Goal: Find specific page/section: Find specific page/section

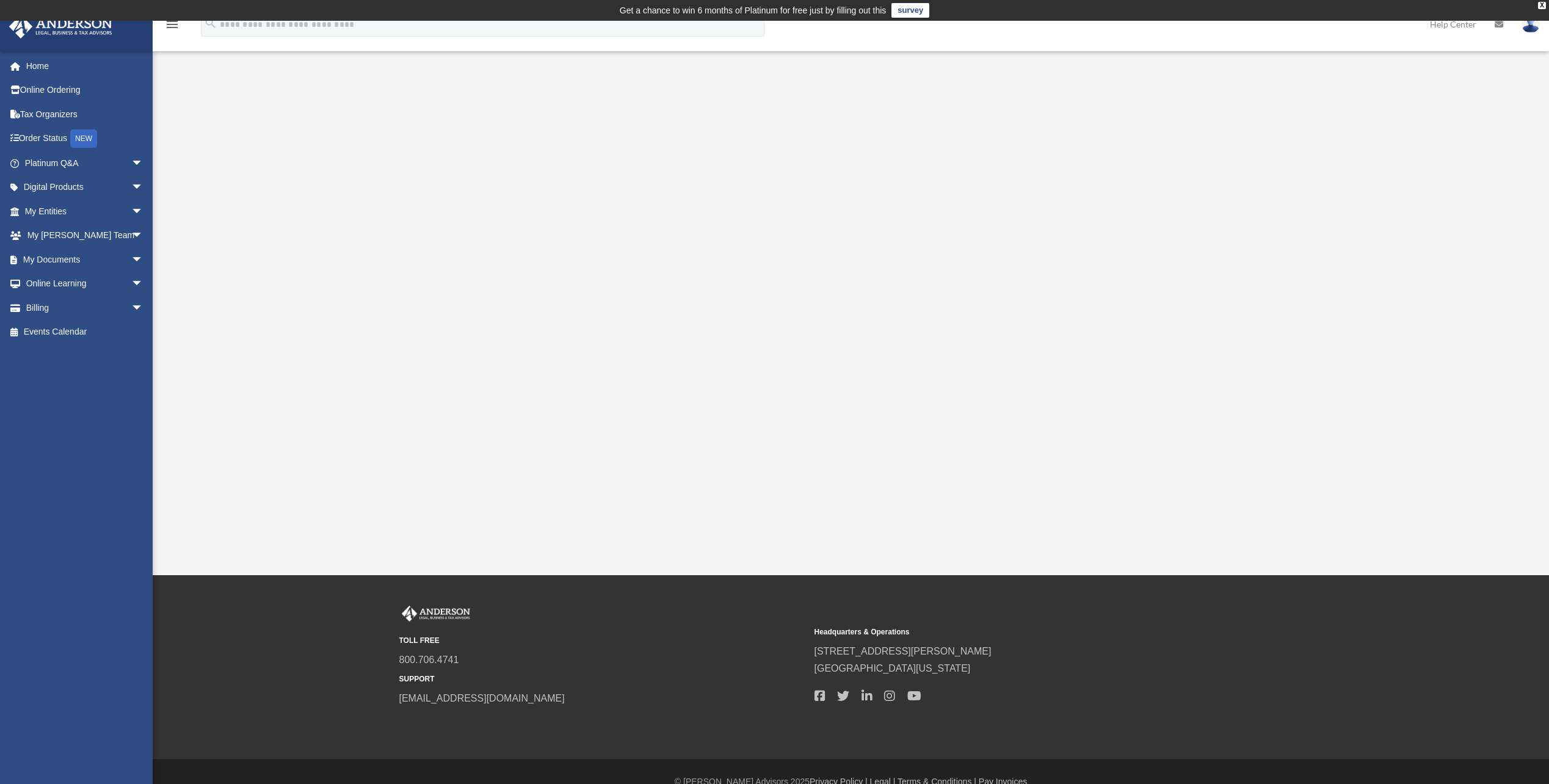
scroll to position [20, 0]
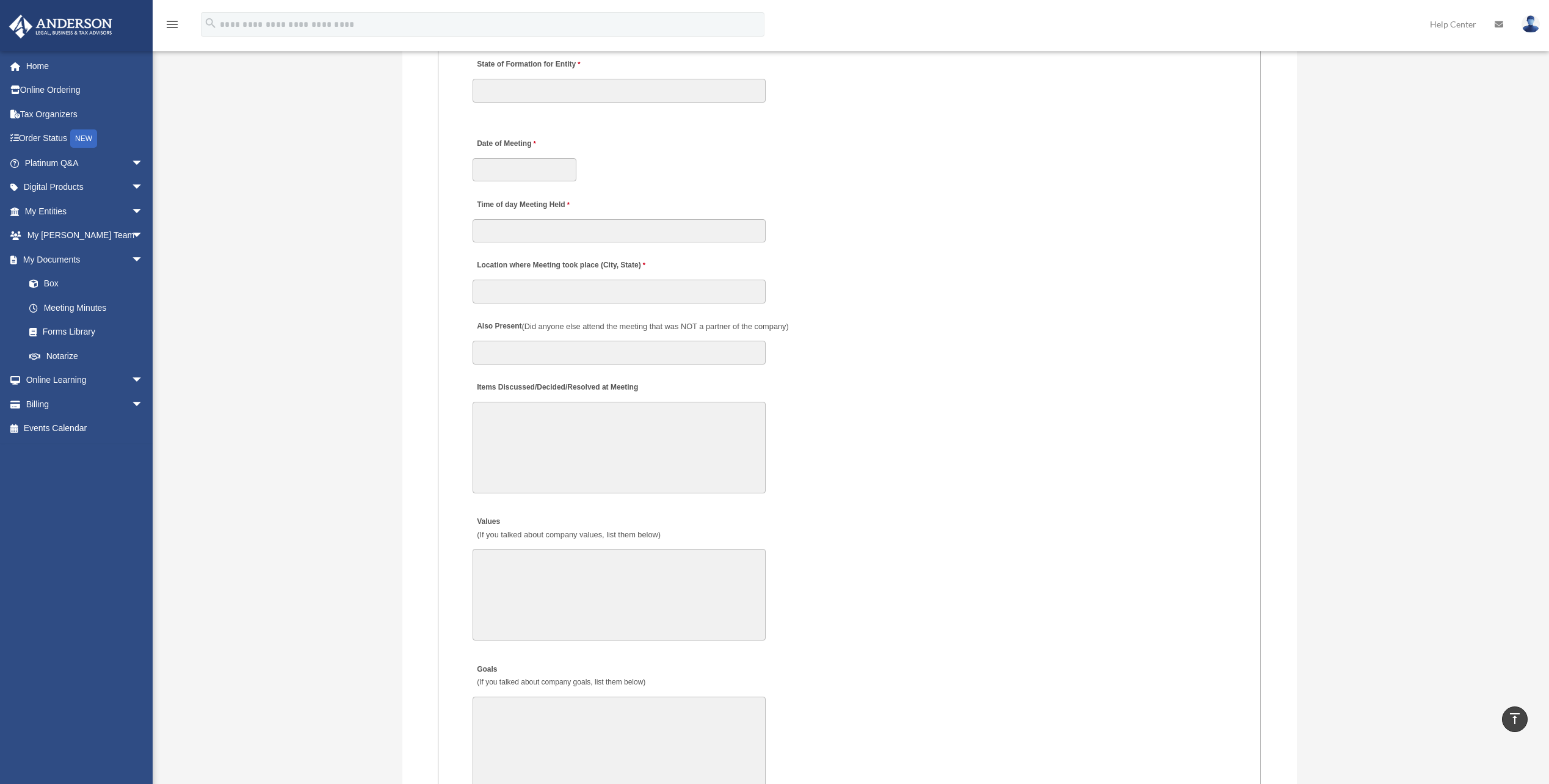
scroll to position [1549, 0]
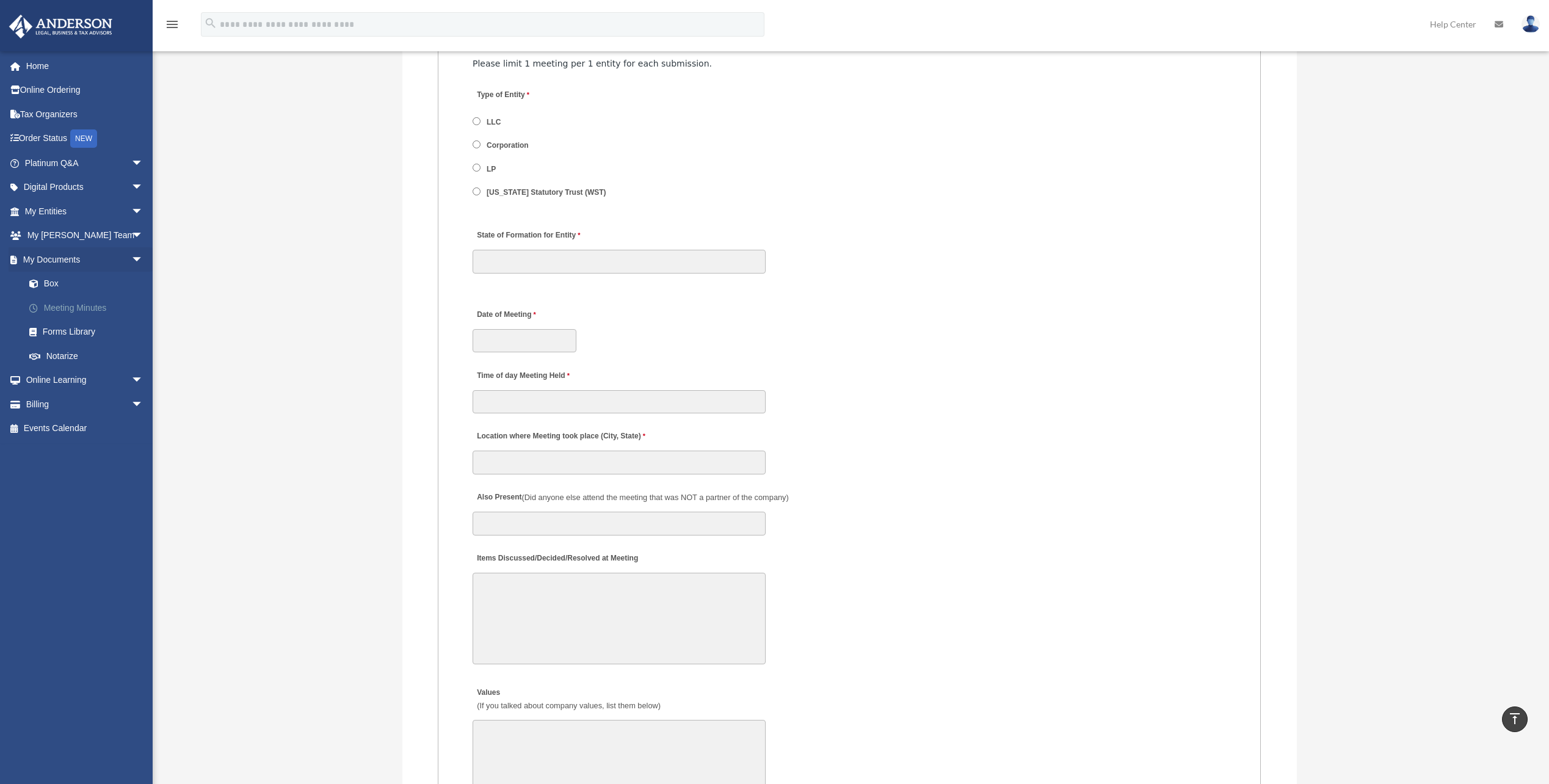
click at [69, 305] on link "Meeting Minutes" at bounding box center [89, 307] width 145 height 24
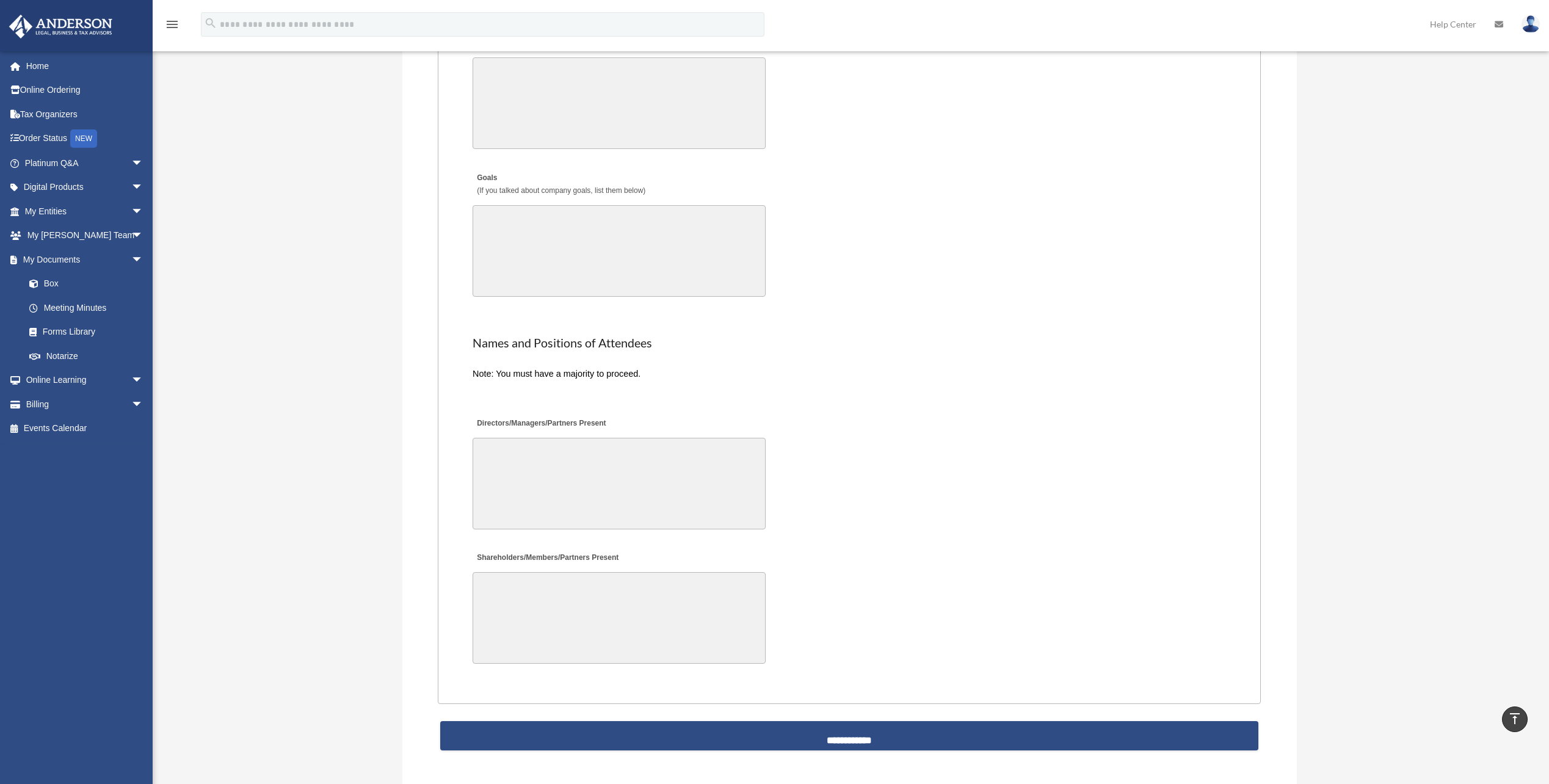
scroll to position [2516, 0]
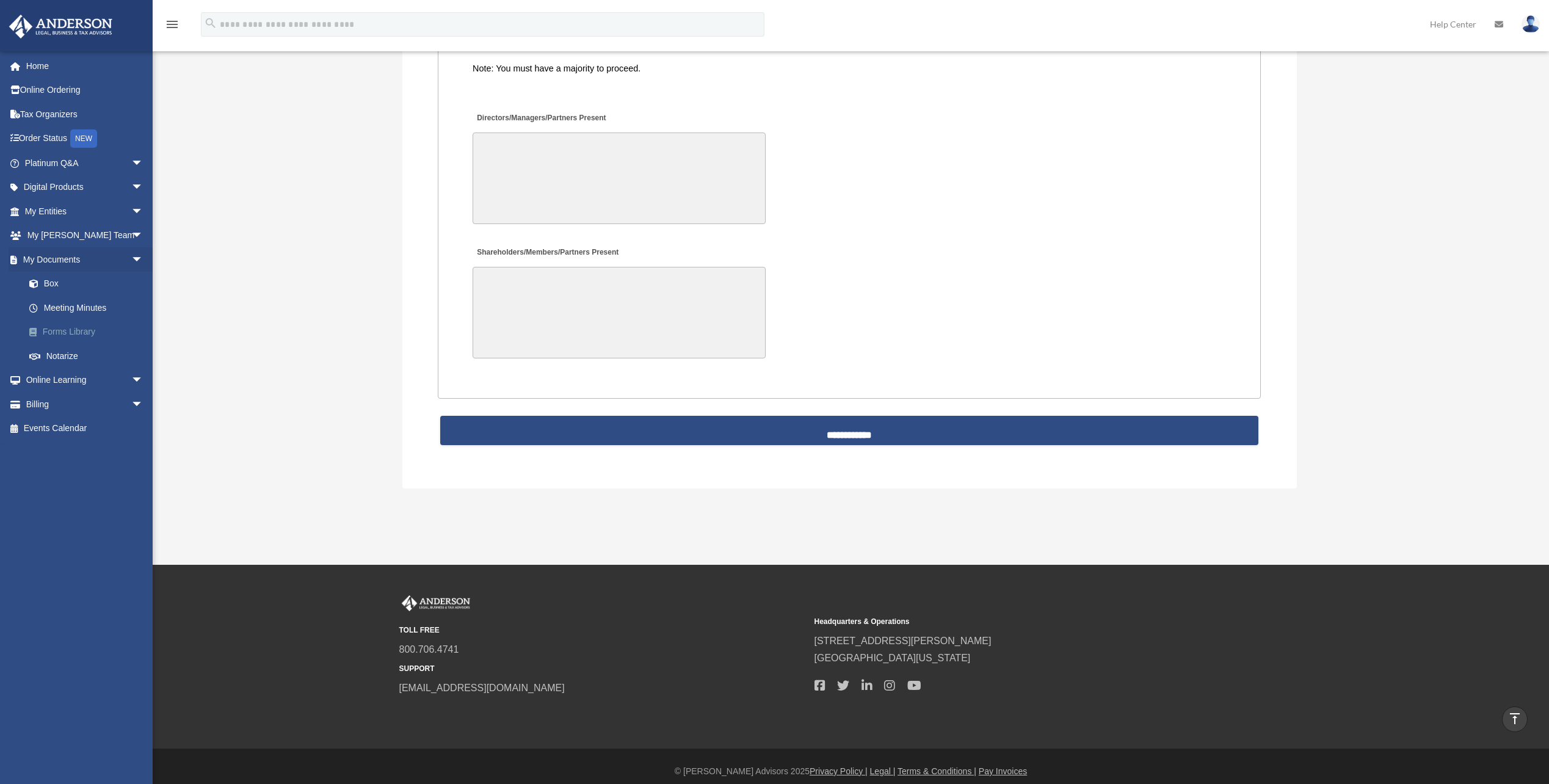
click at [69, 330] on link "Forms Library" at bounding box center [89, 332] width 145 height 24
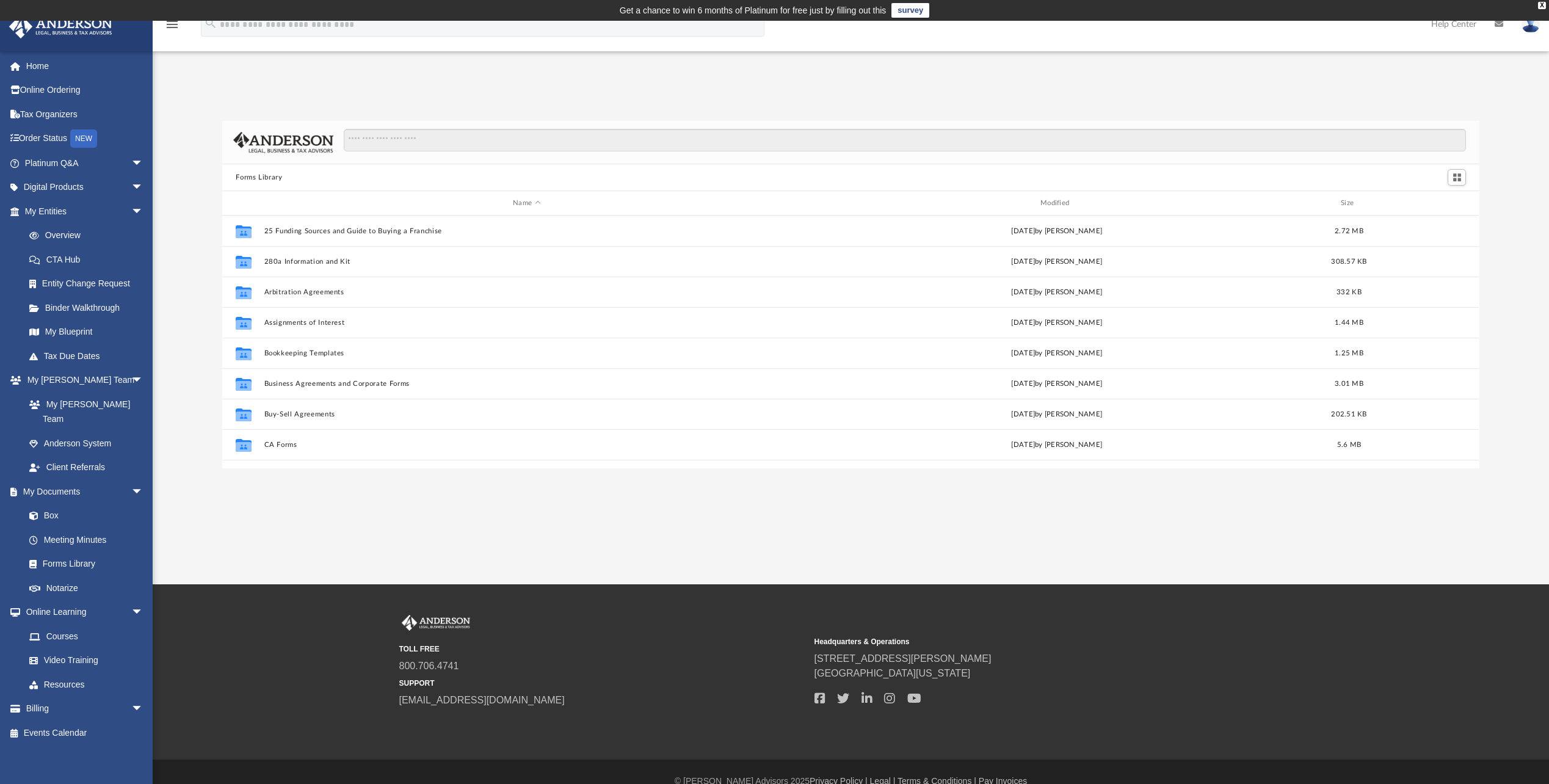
scroll to position [268, 1247]
click at [48, 505] on link "Box" at bounding box center [89, 516] width 145 height 24
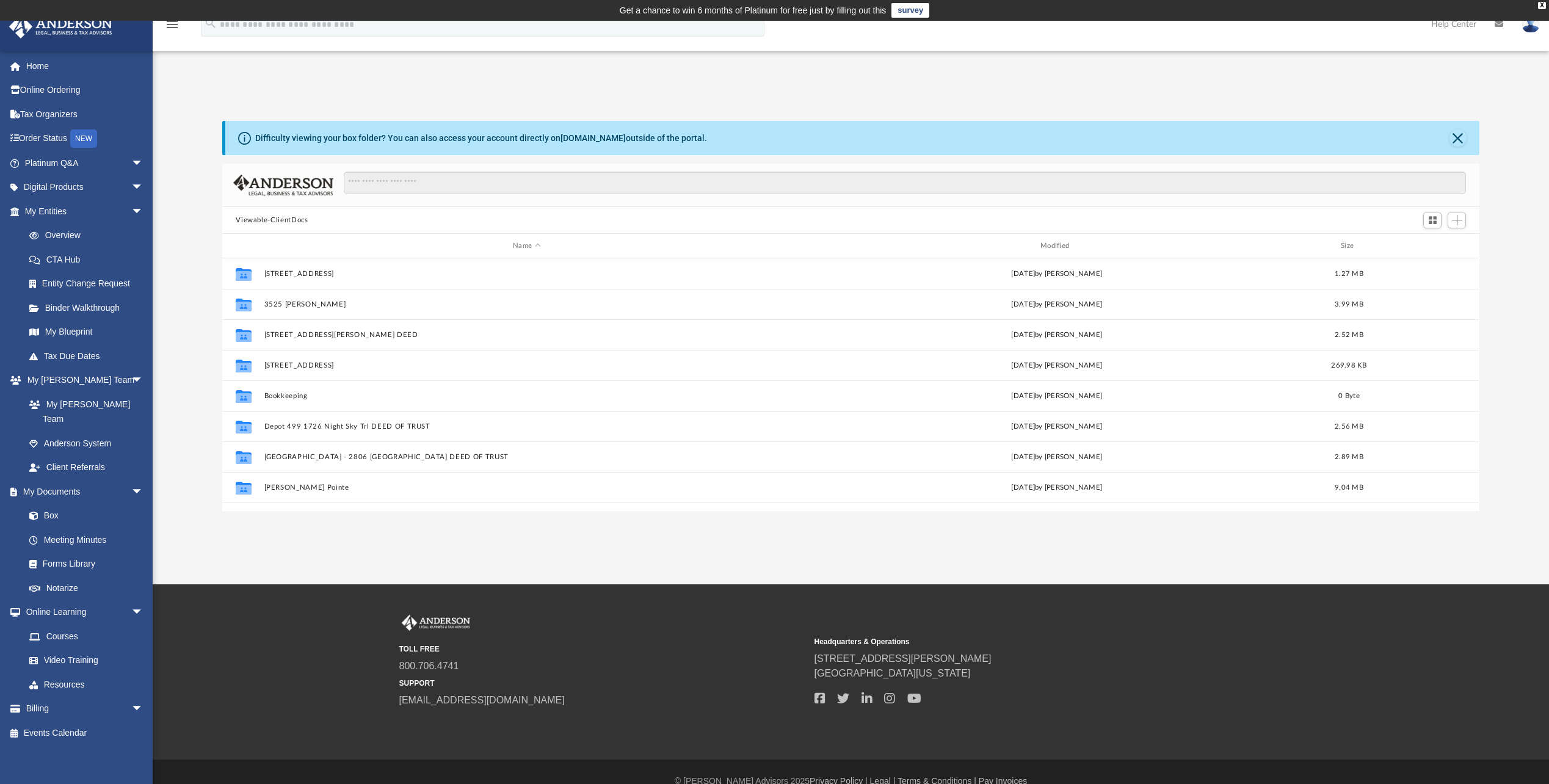
scroll to position [19, 0]
